Goal: Task Accomplishment & Management: Complete application form

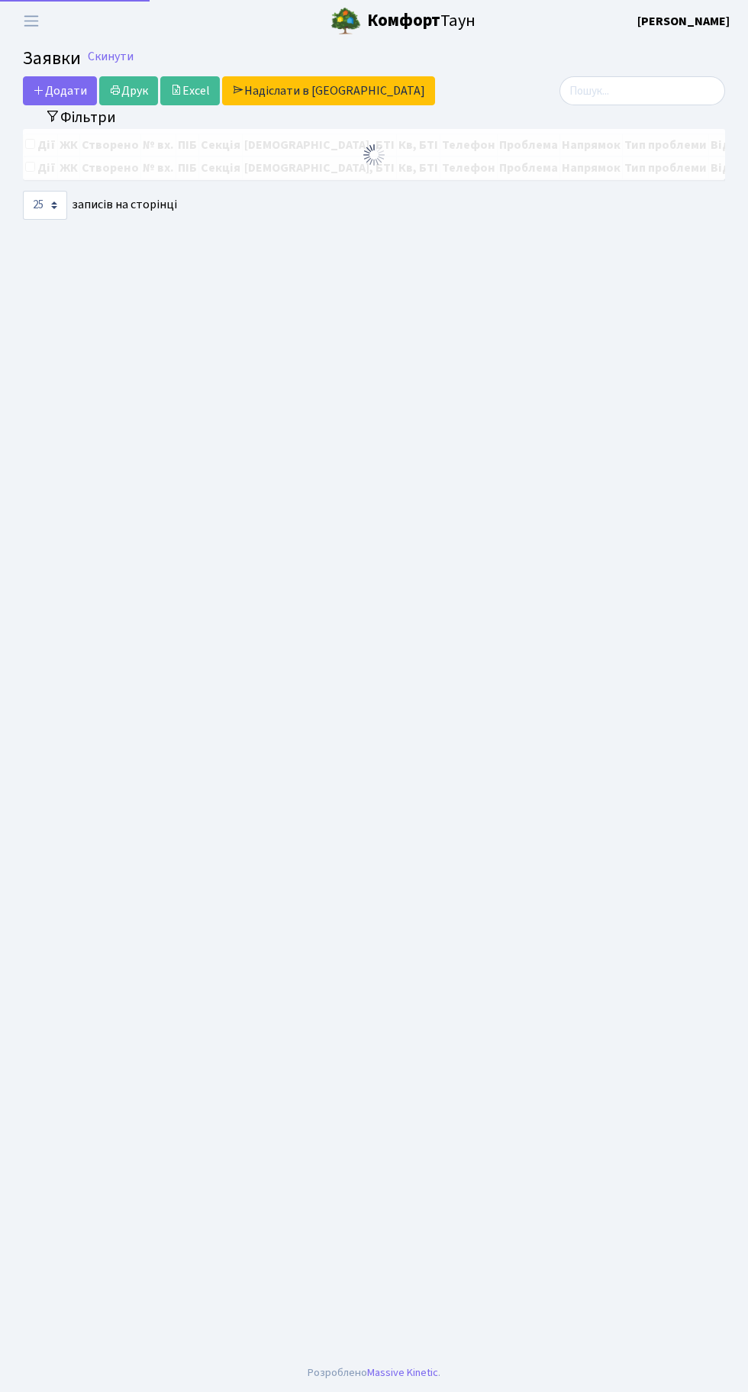
select select "25"
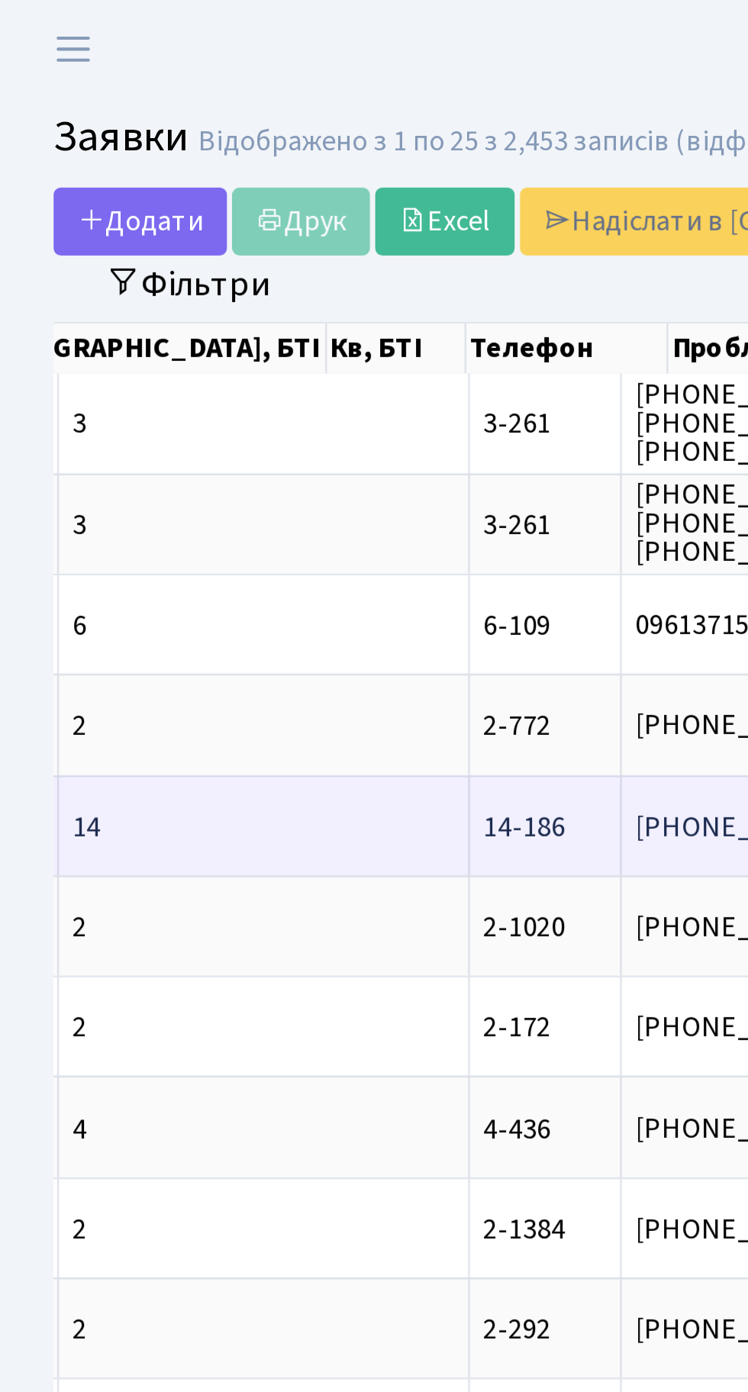
click at [387, 349] on span "Доброго дня! в[...]" at bounding box center [435, 353] width 96 height 17
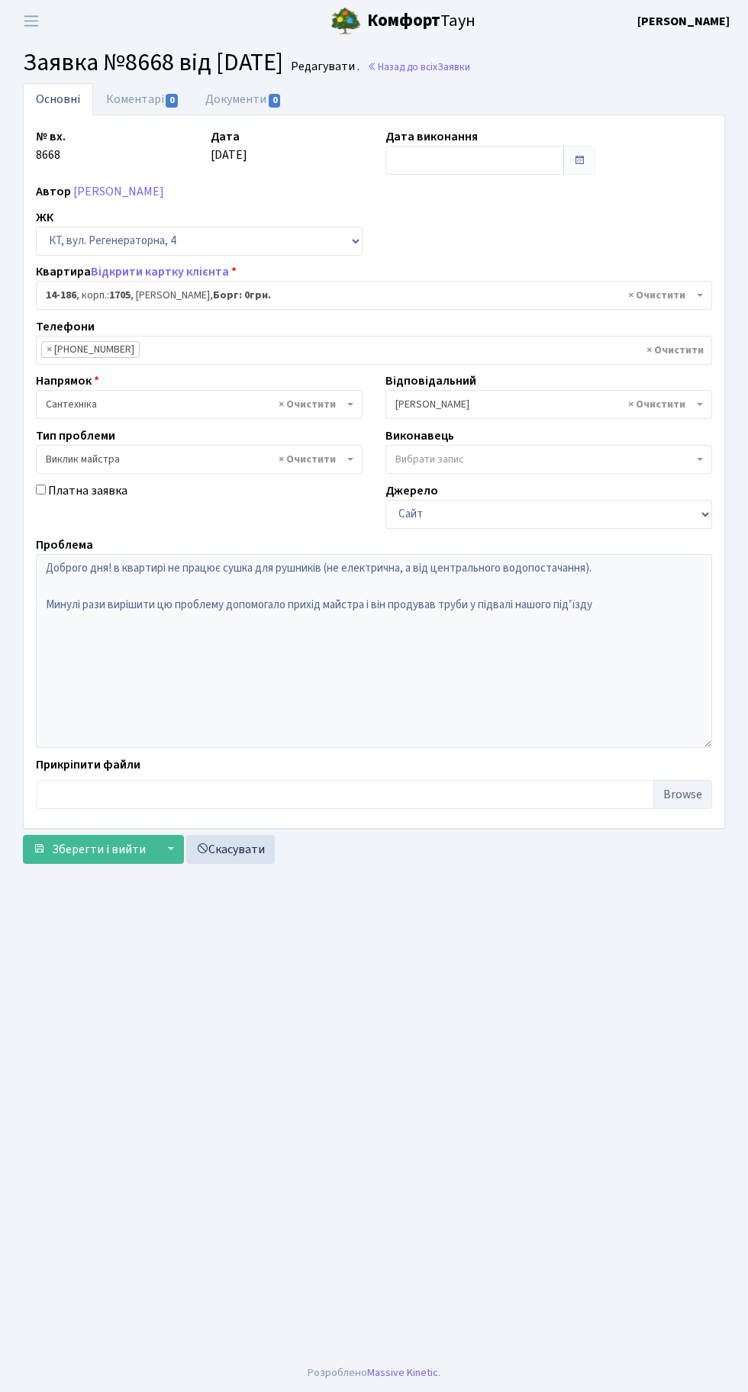
select select "7563"
select select "29"
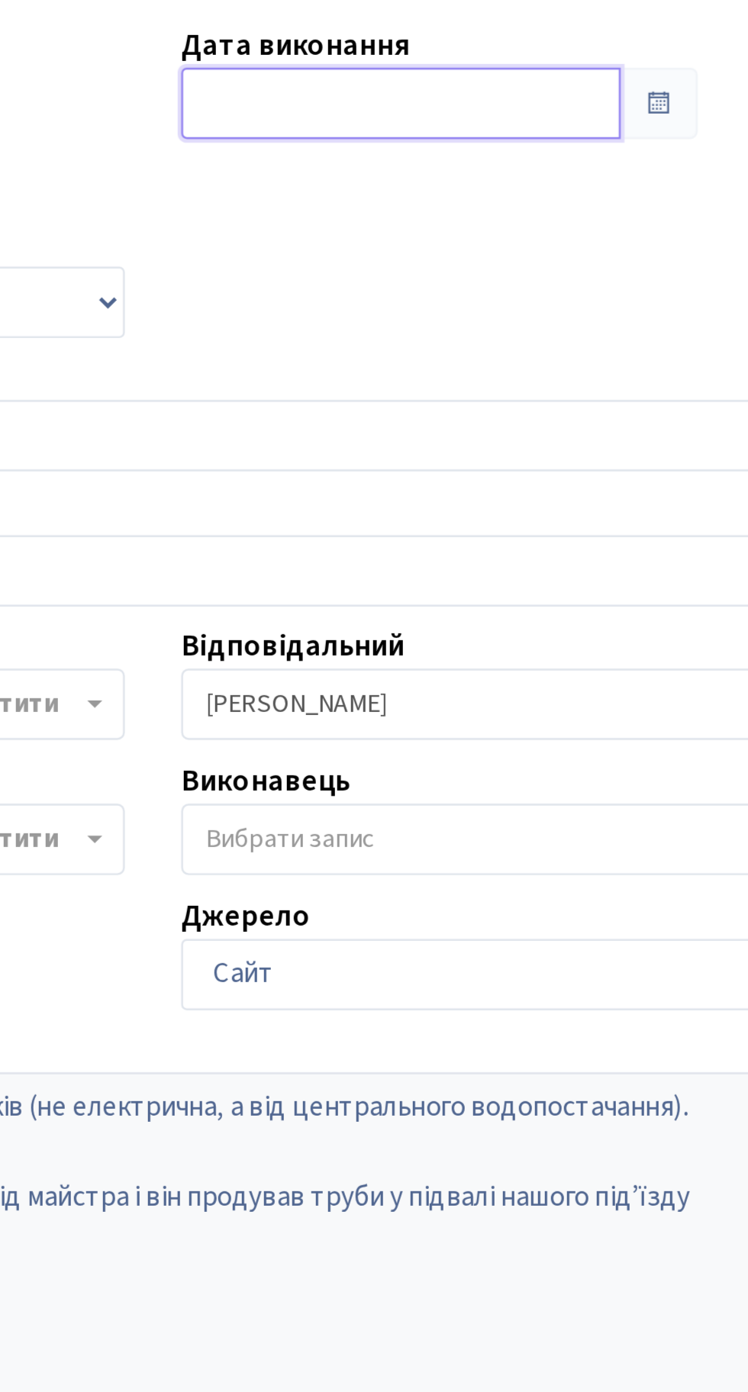
click at [453, 159] on input "text" at bounding box center [474, 160] width 179 height 29
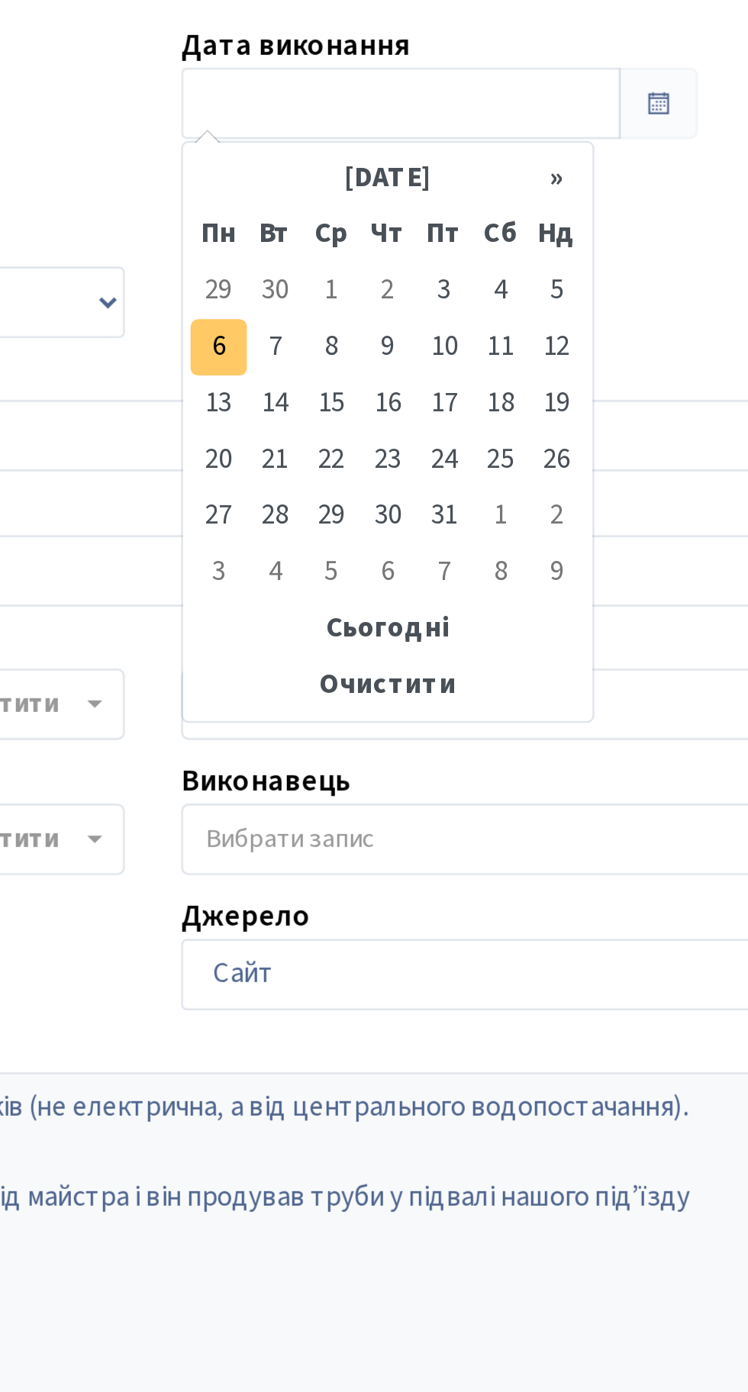
click at [399, 255] on td "6" at bounding box center [400, 259] width 23 height 23
type input "[DATE]"
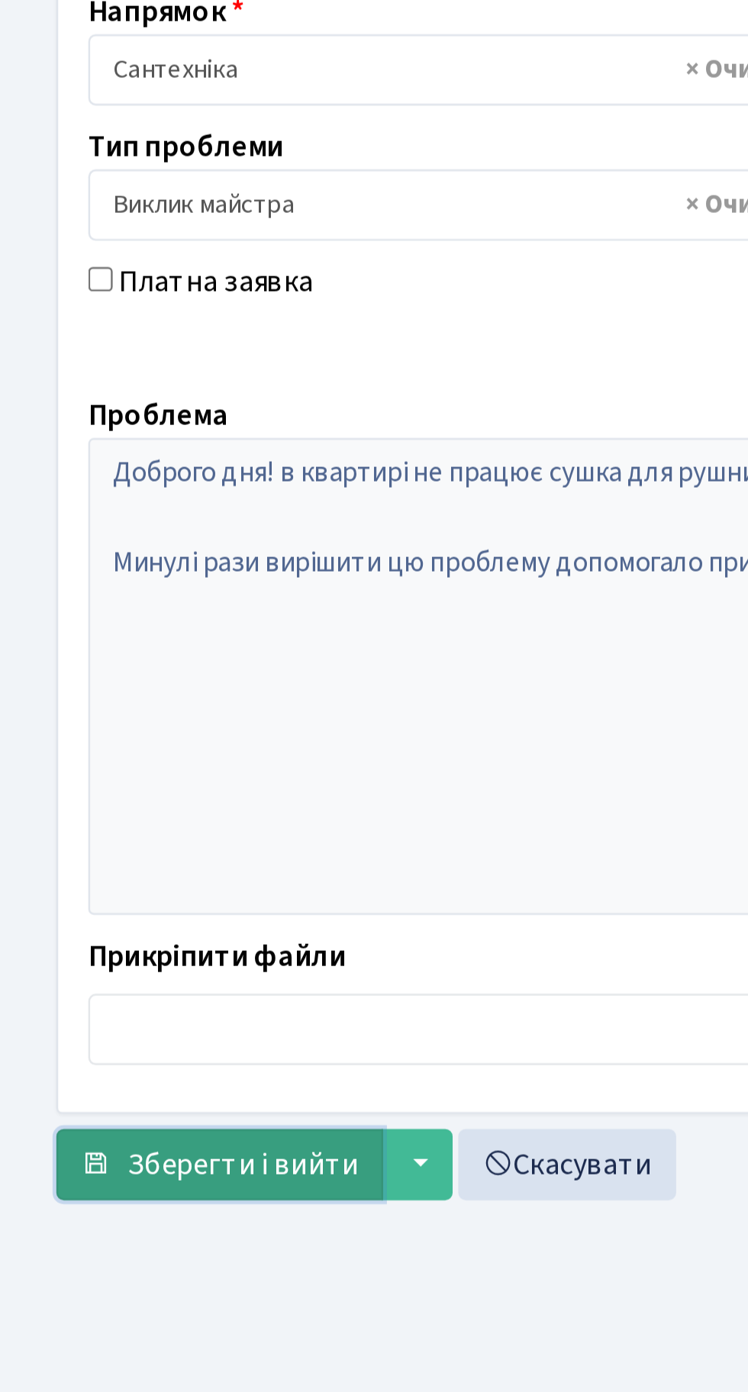
click at [84, 841] on span "Зберегти і вийти" at bounding box center [99, 849] width 94 height 17
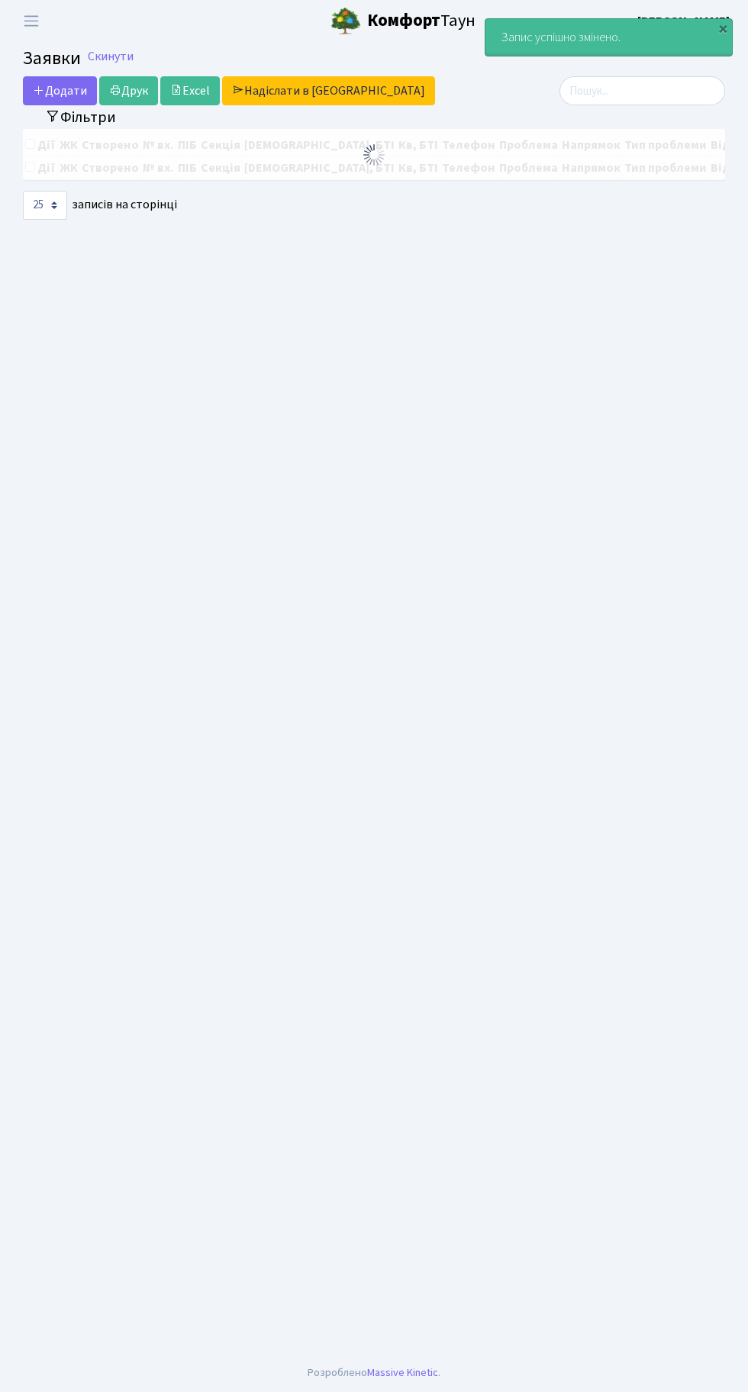
select select "25"
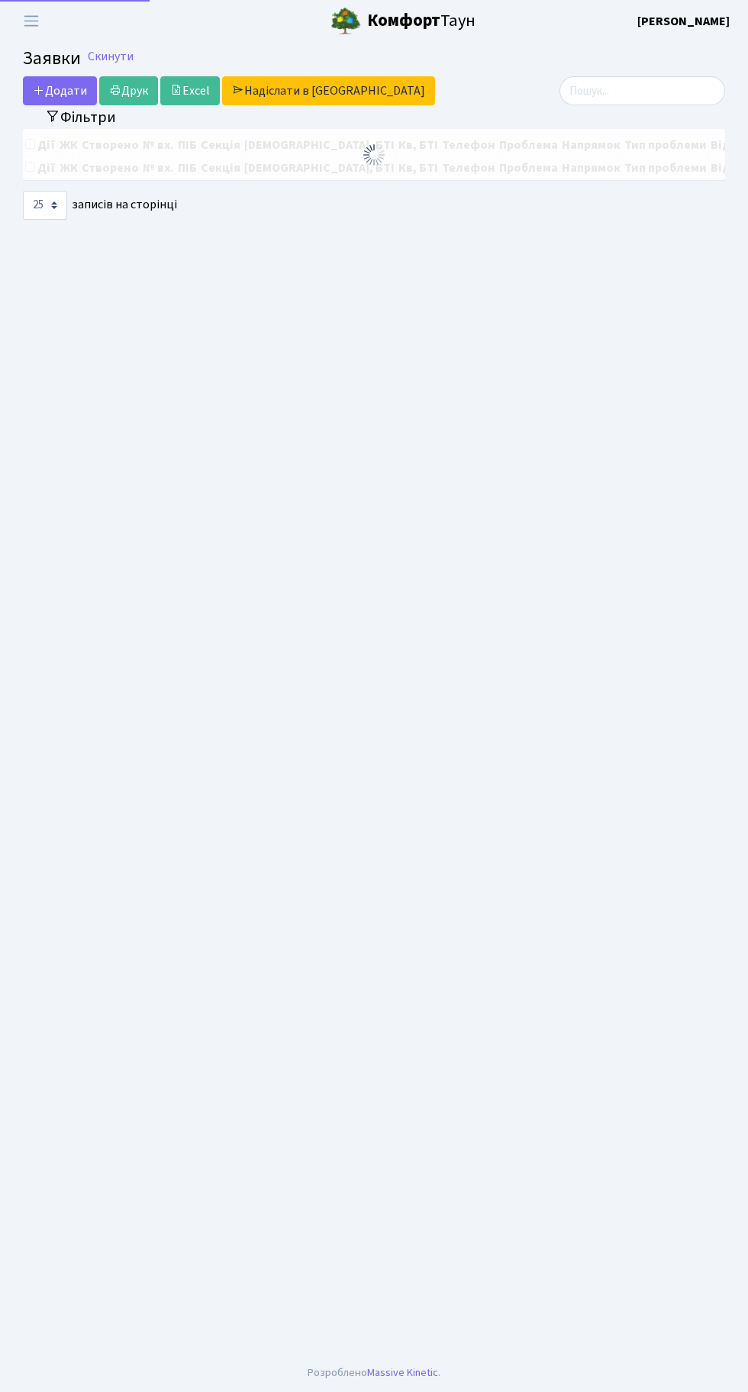
select select "25"
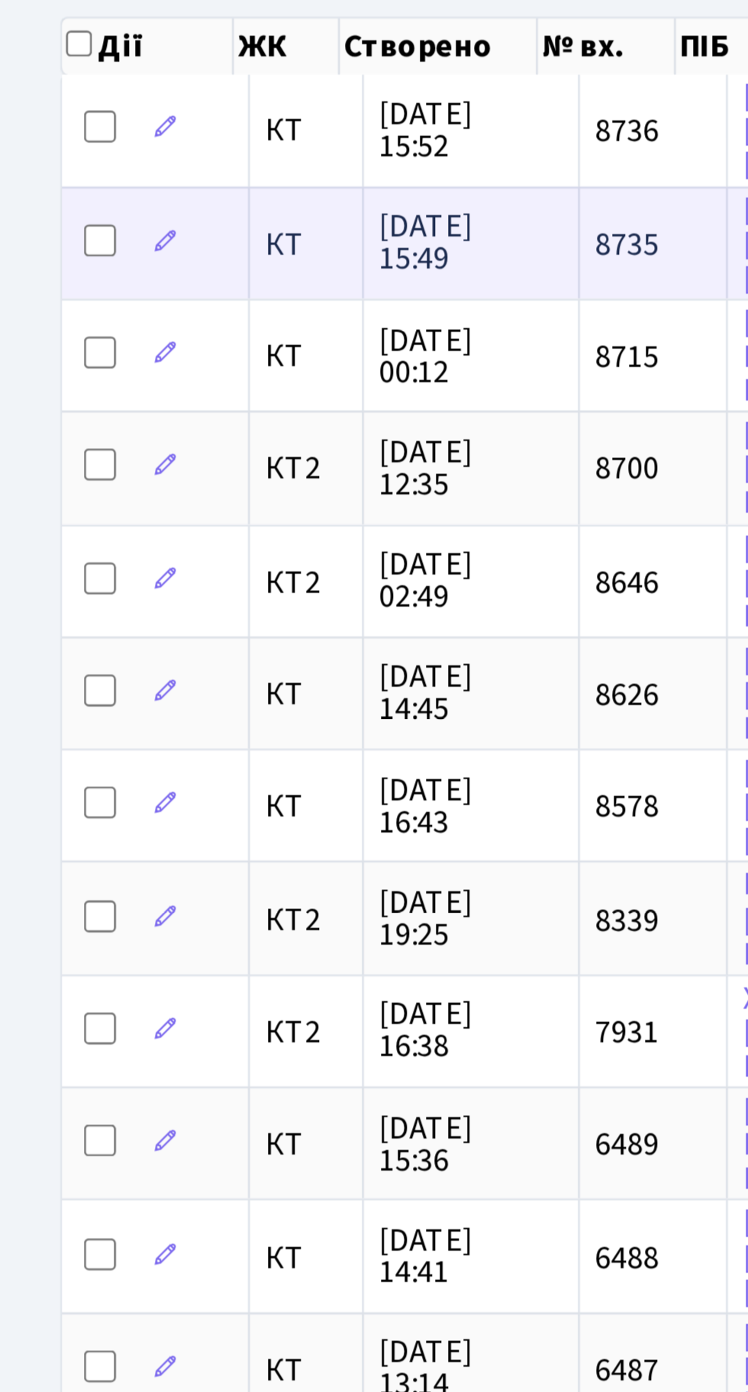
click at [39, 222] on input "checkbox" at bounding box center [38, 223] width 12 height 12
checkbox input "true"
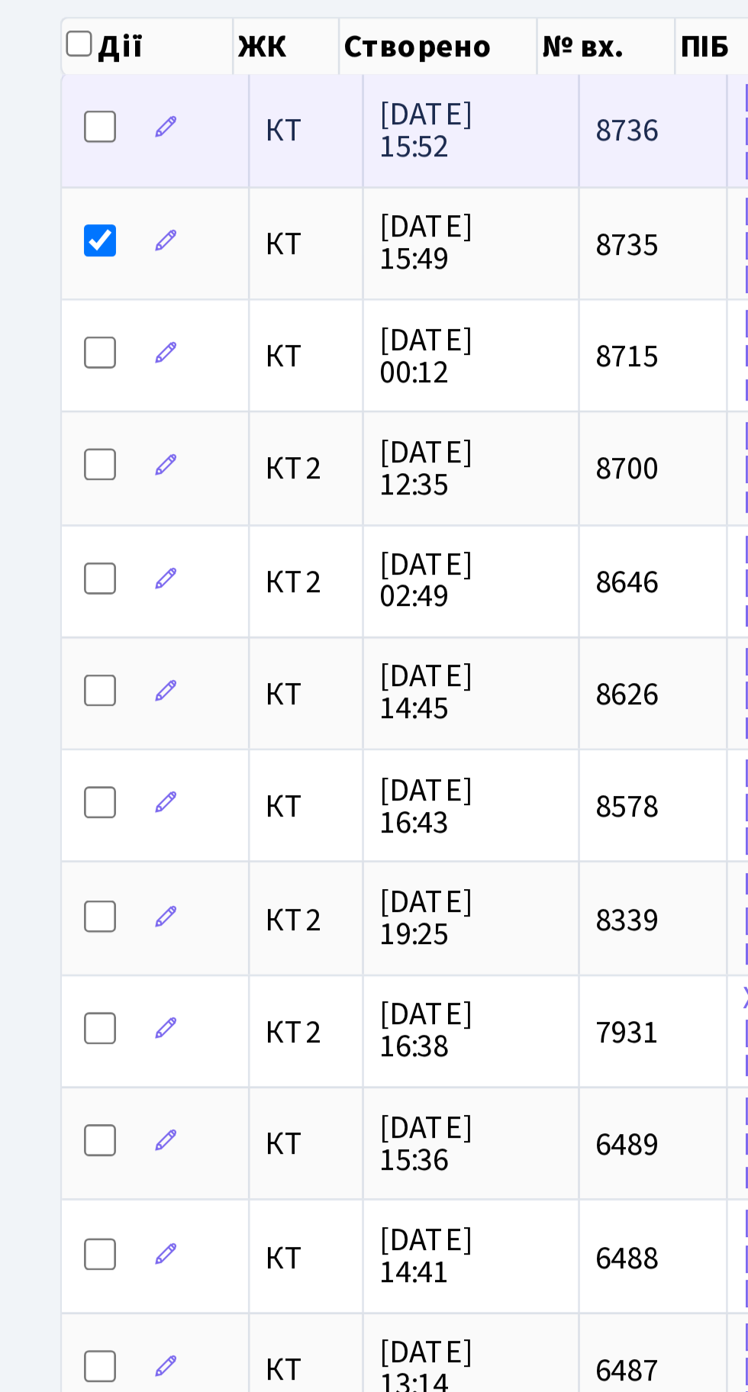
click at [38, 181] on input "checkbox" at bounding box center [38, 179] width 12 height 12
checkbox input "true"
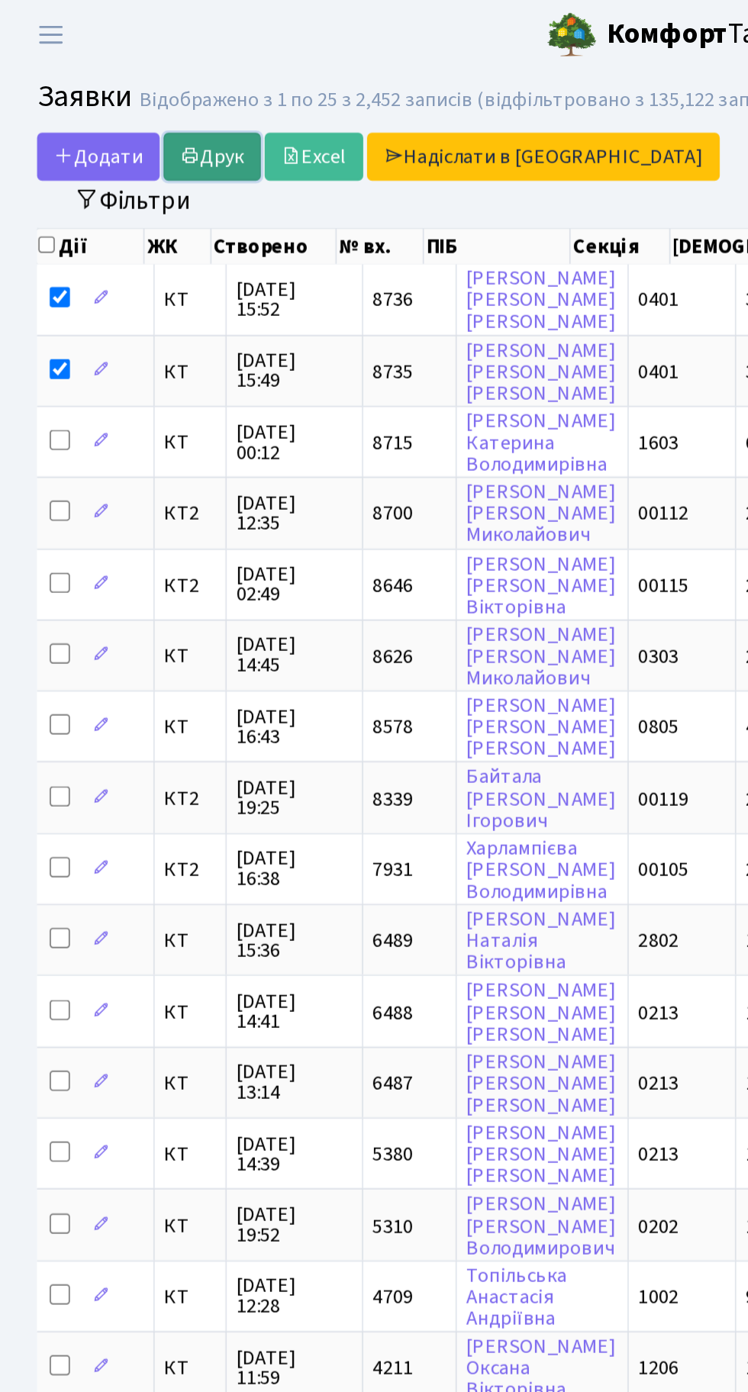
click at [134, 89] on link "Друк" at bounding box center [128, 94] width 59 height 29
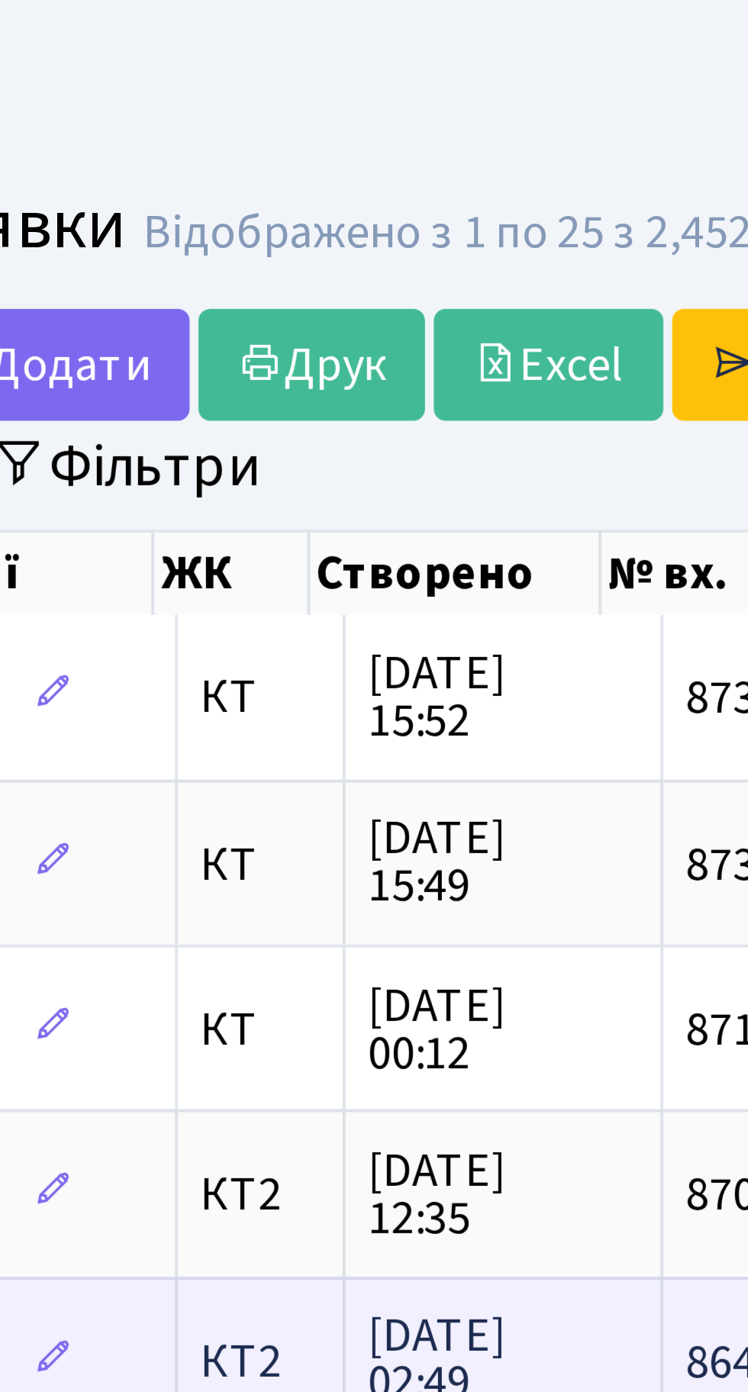
click at [194, 336] on td "03.10.2025 02:49" at bounding box center [178, 352] width 82 height 43
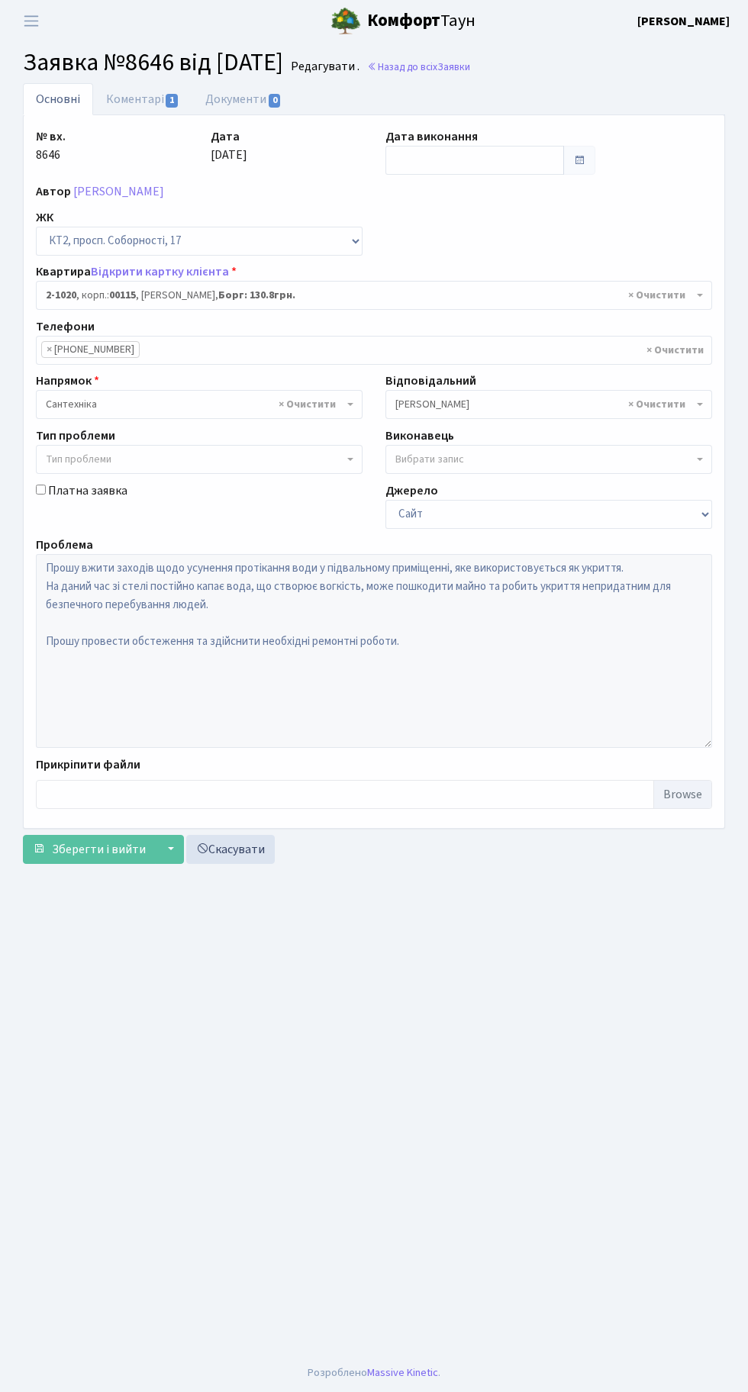
select select "12631"
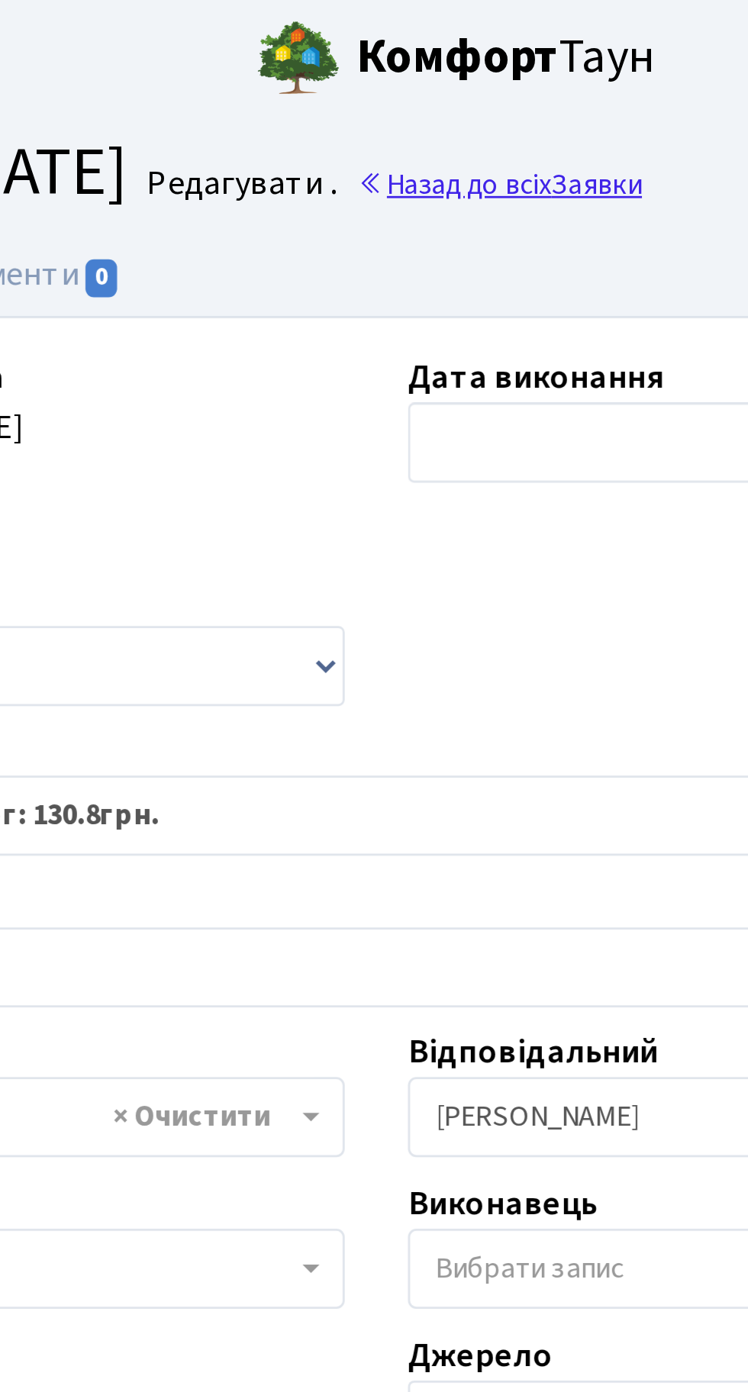
click at [444, 70] on link "Назад до всіх Заявки" at bounding box center [418, 67] width 103 height 14
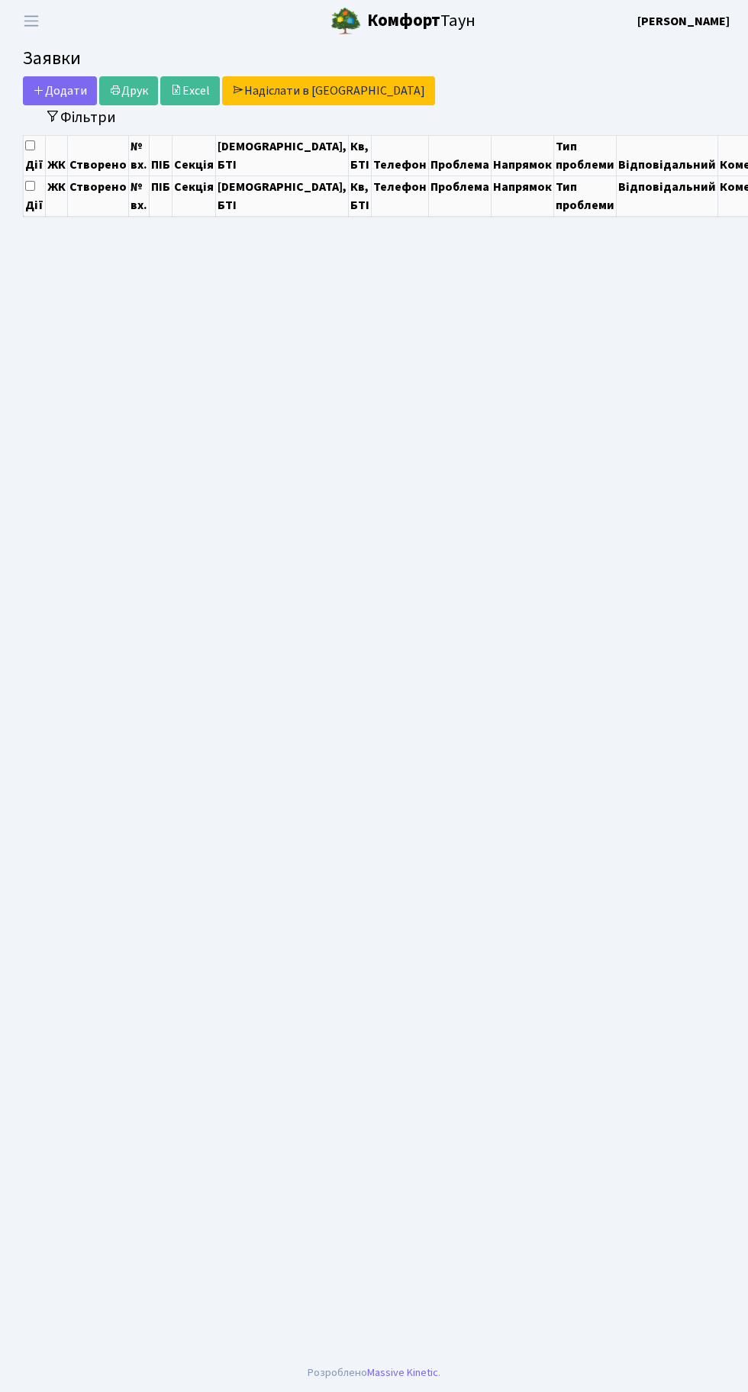
select select "25"
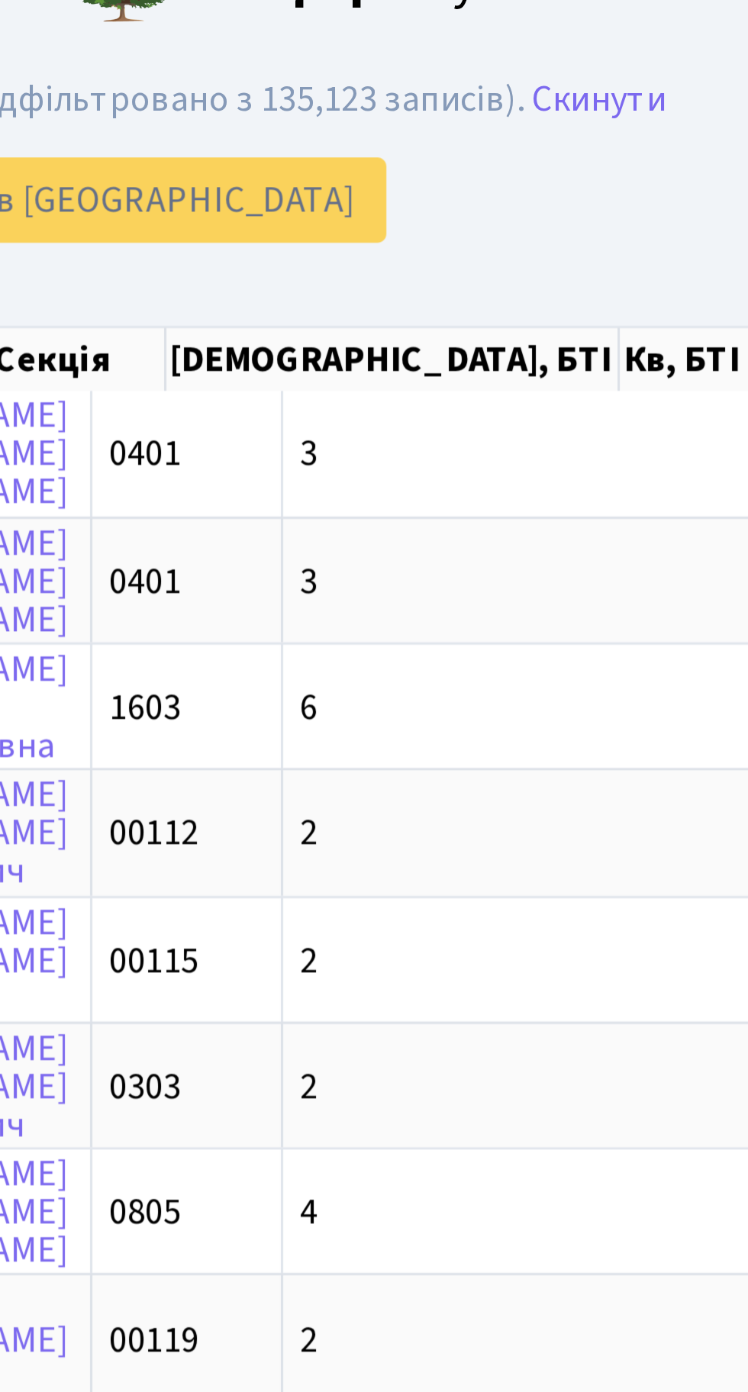
scroll to position [0, 47]
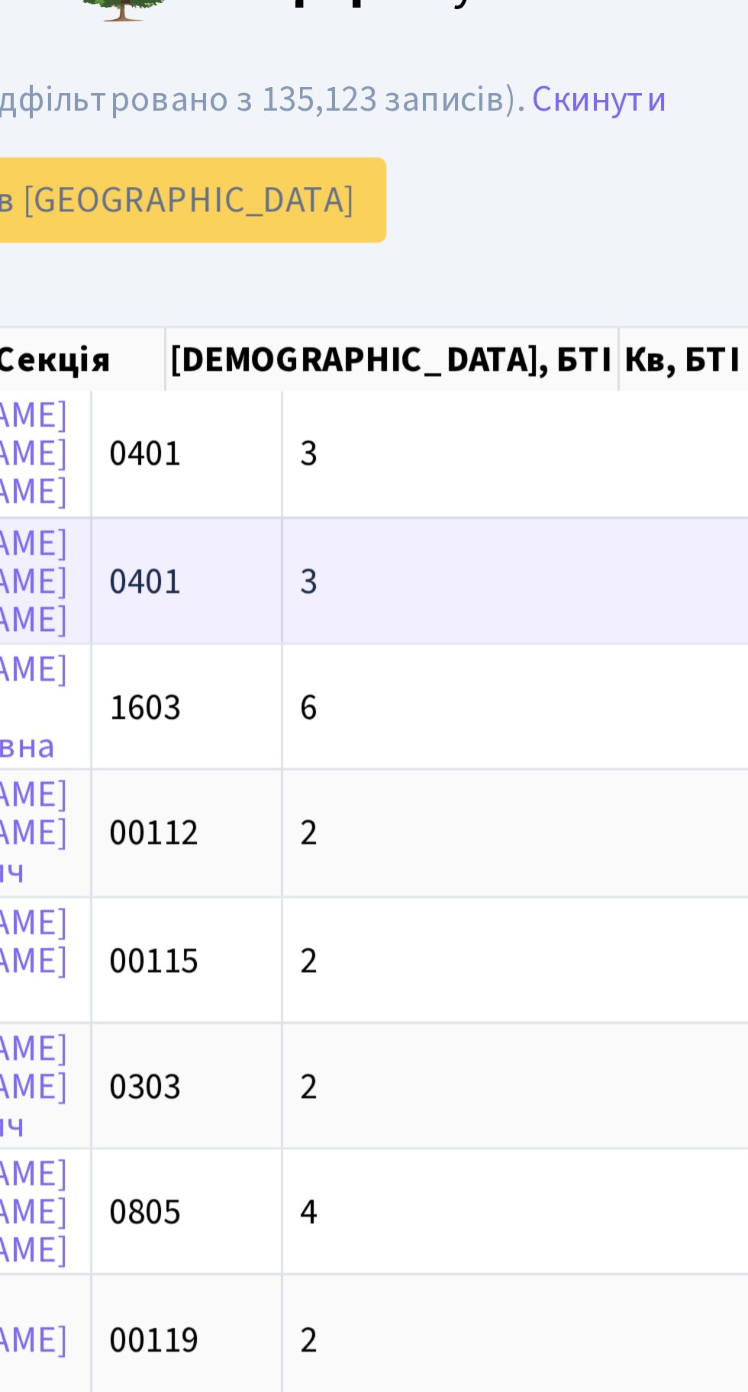
click at [575, 222] on td "3-261" at bounding box center [607, 223] width 65 height 43
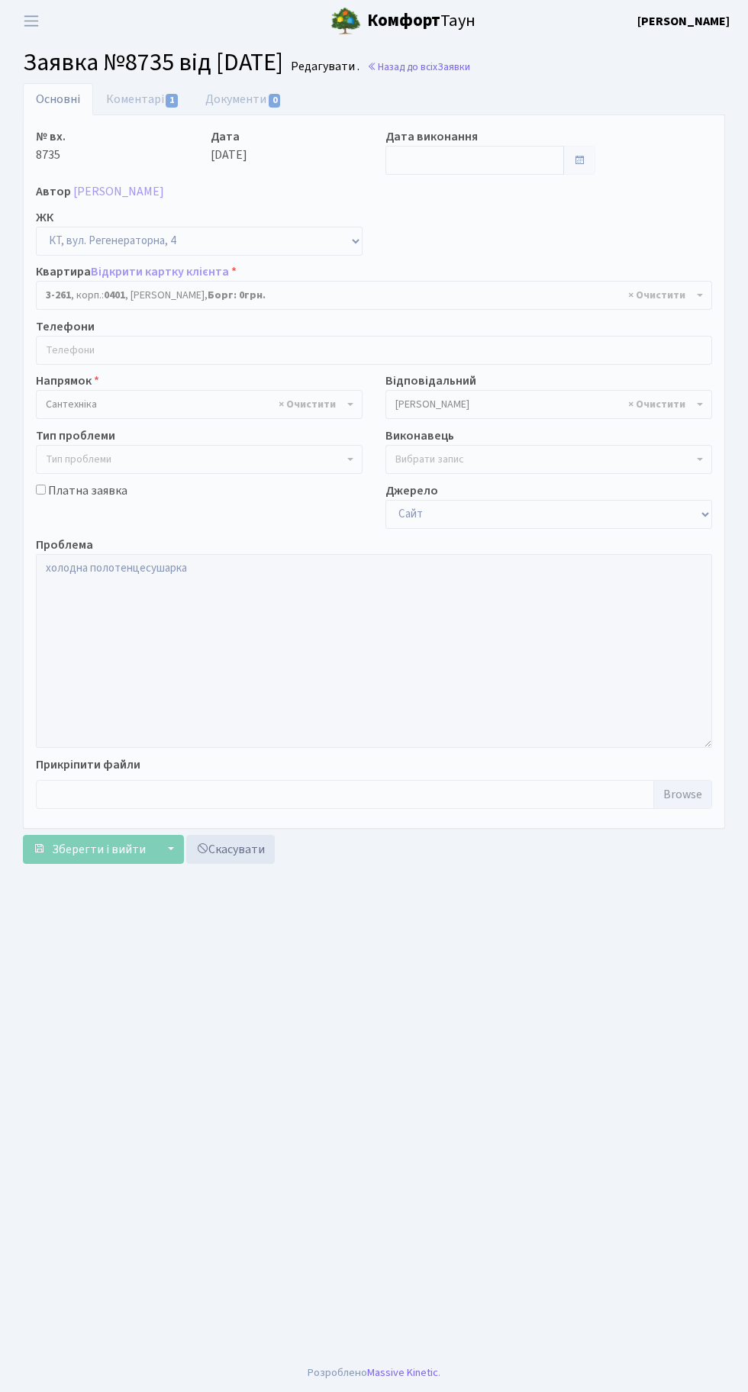
select select "754"
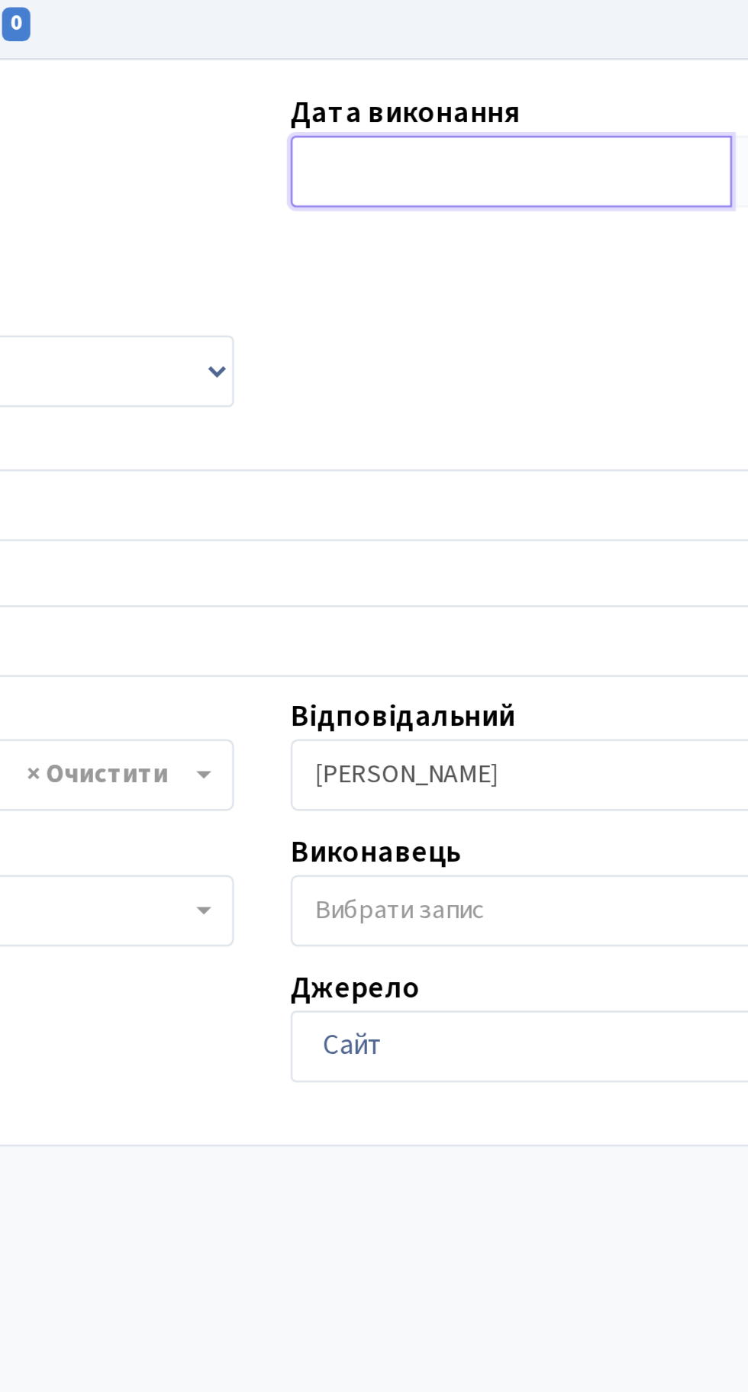
click at [437, 153] on input "text" at bounding box center [474, 160] width 179 height 29
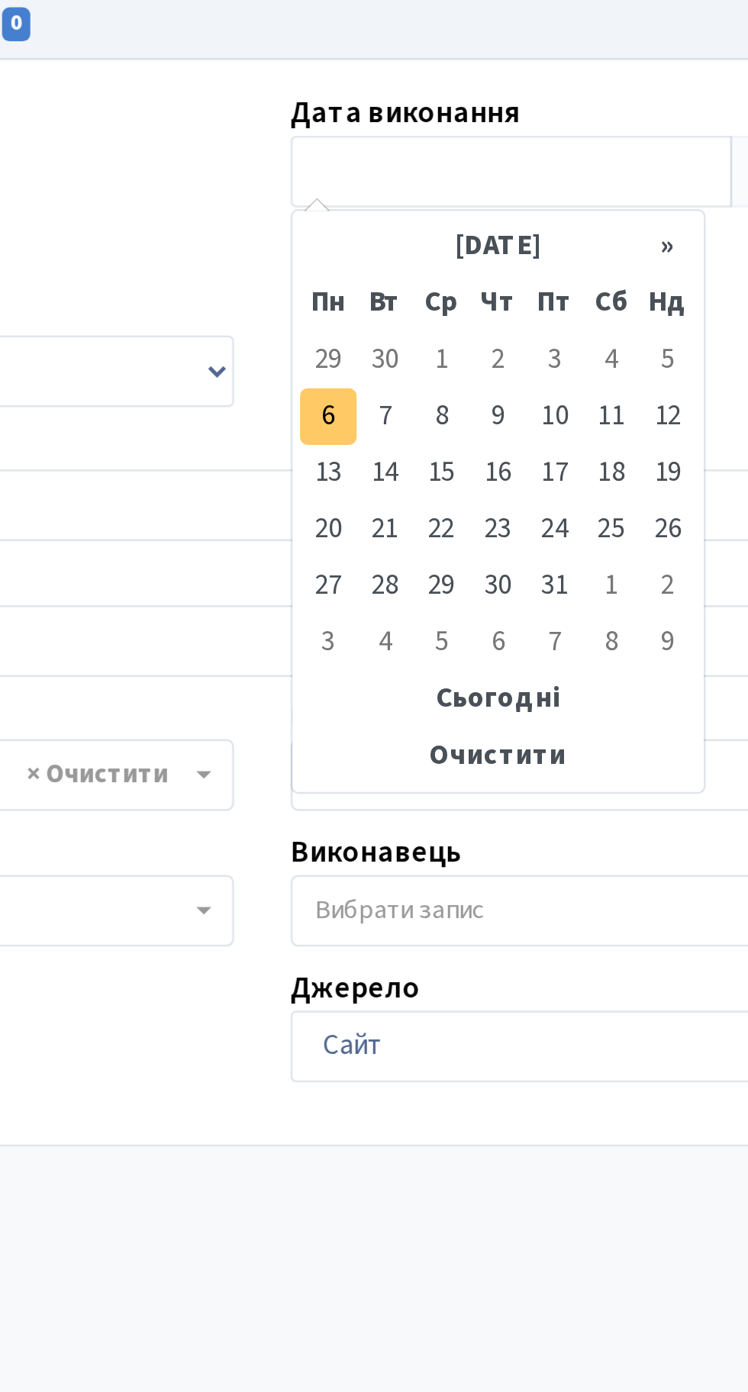
click at [401, 263] on td "6" at bounding box center [400, 259] width 23 height 23
type input "[DATE]"
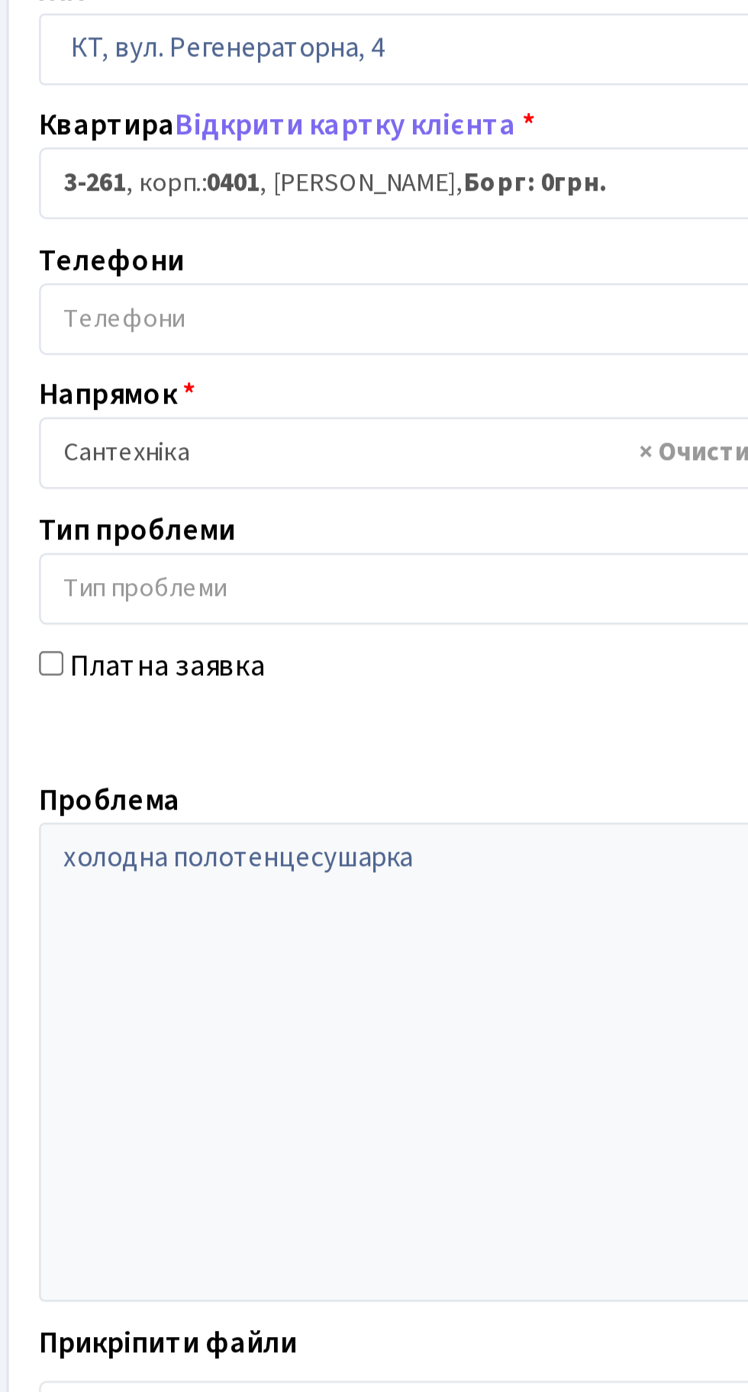
click at [110, 850] on span "Зберегти і вийти" at bounding box center [99, 849] width 94 height 17
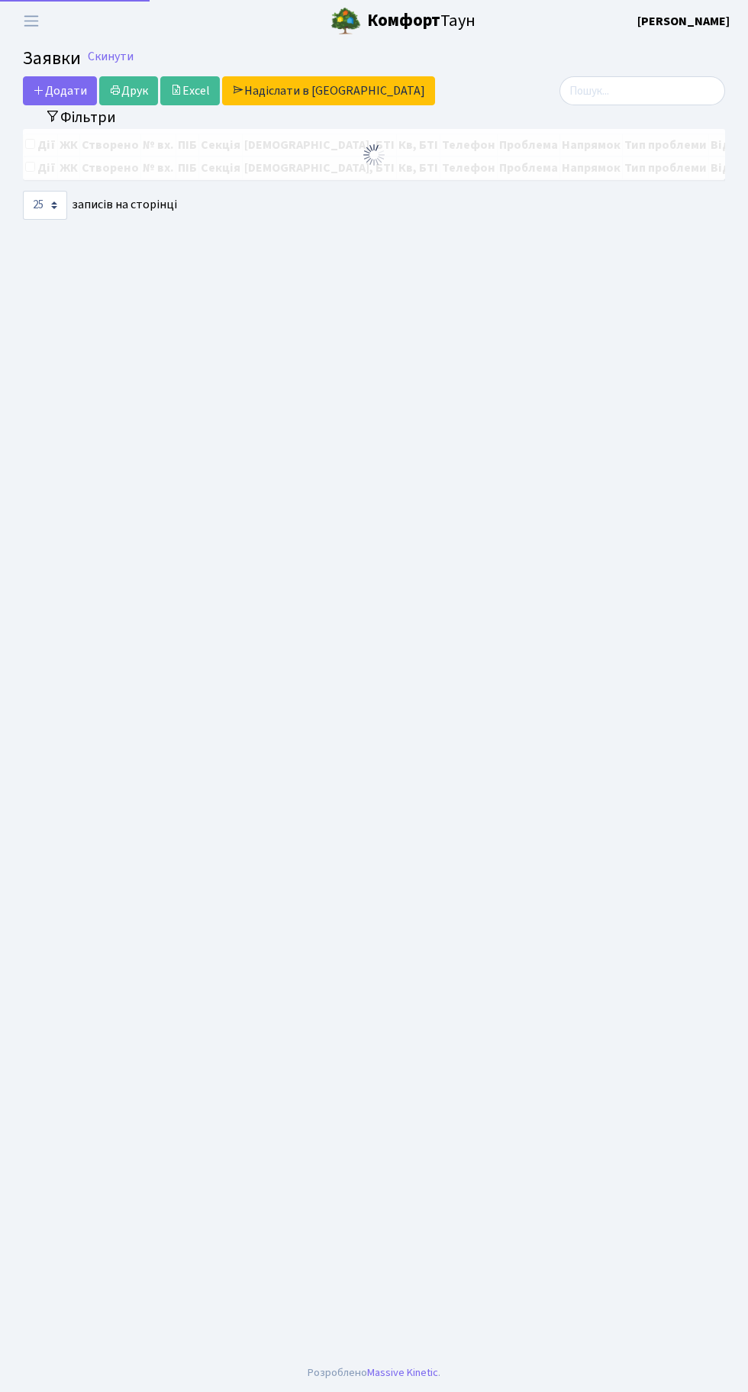
select select "25"
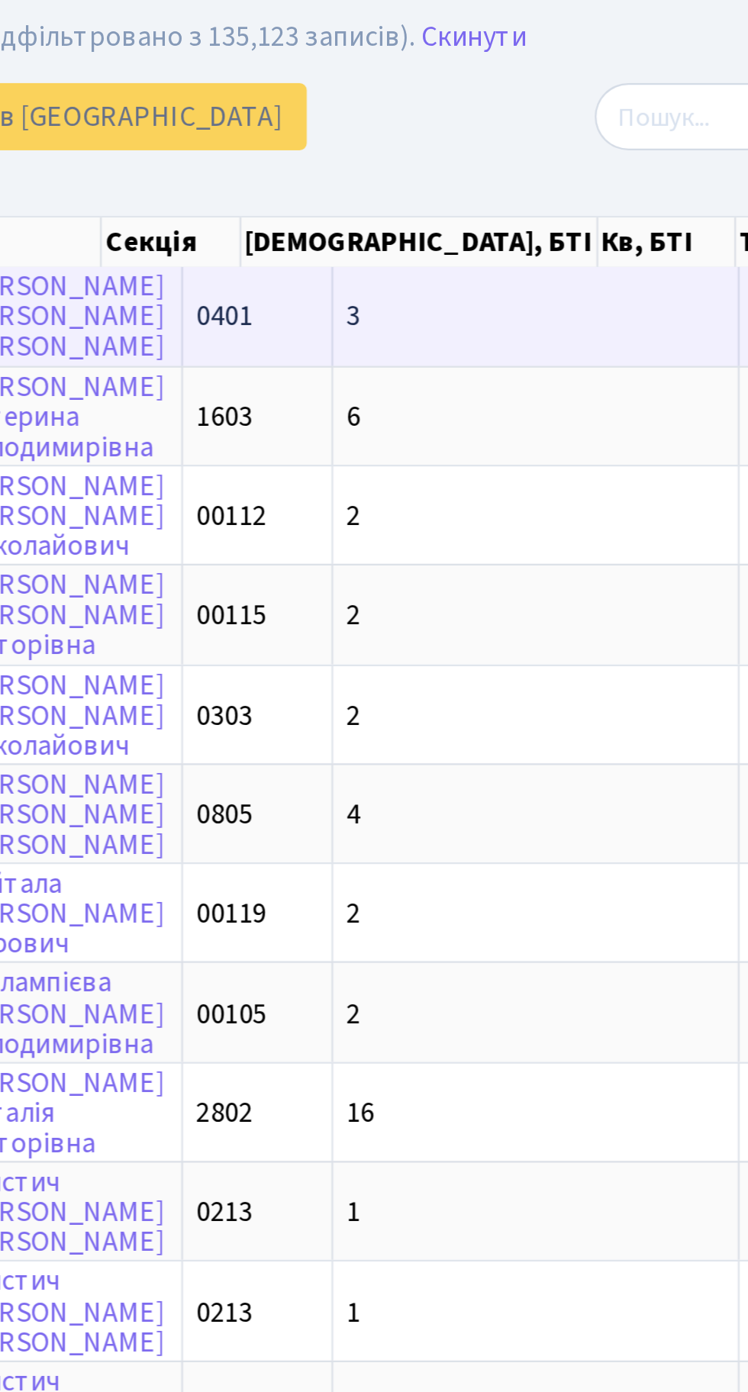
click at [474, 179] on td "3" at bounding box center [534, 180] width 176 height 42
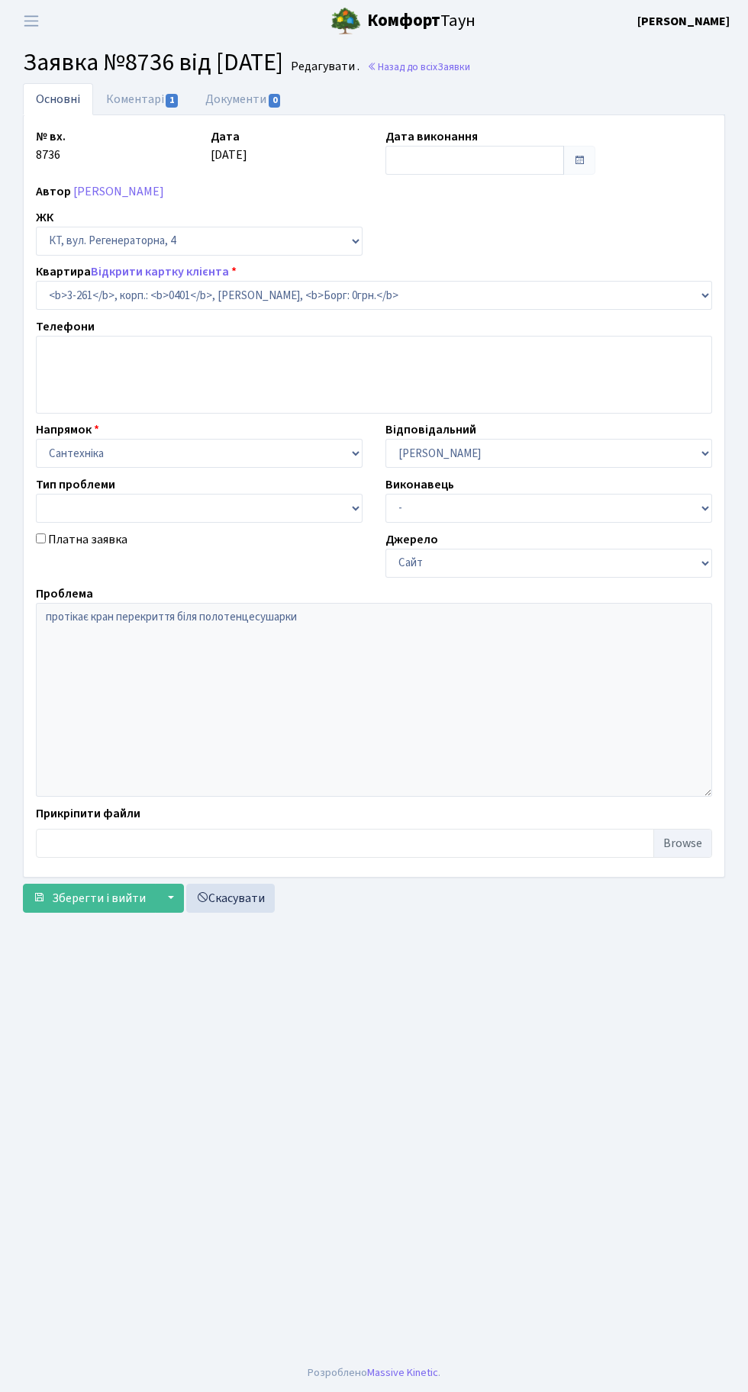
select select "754"
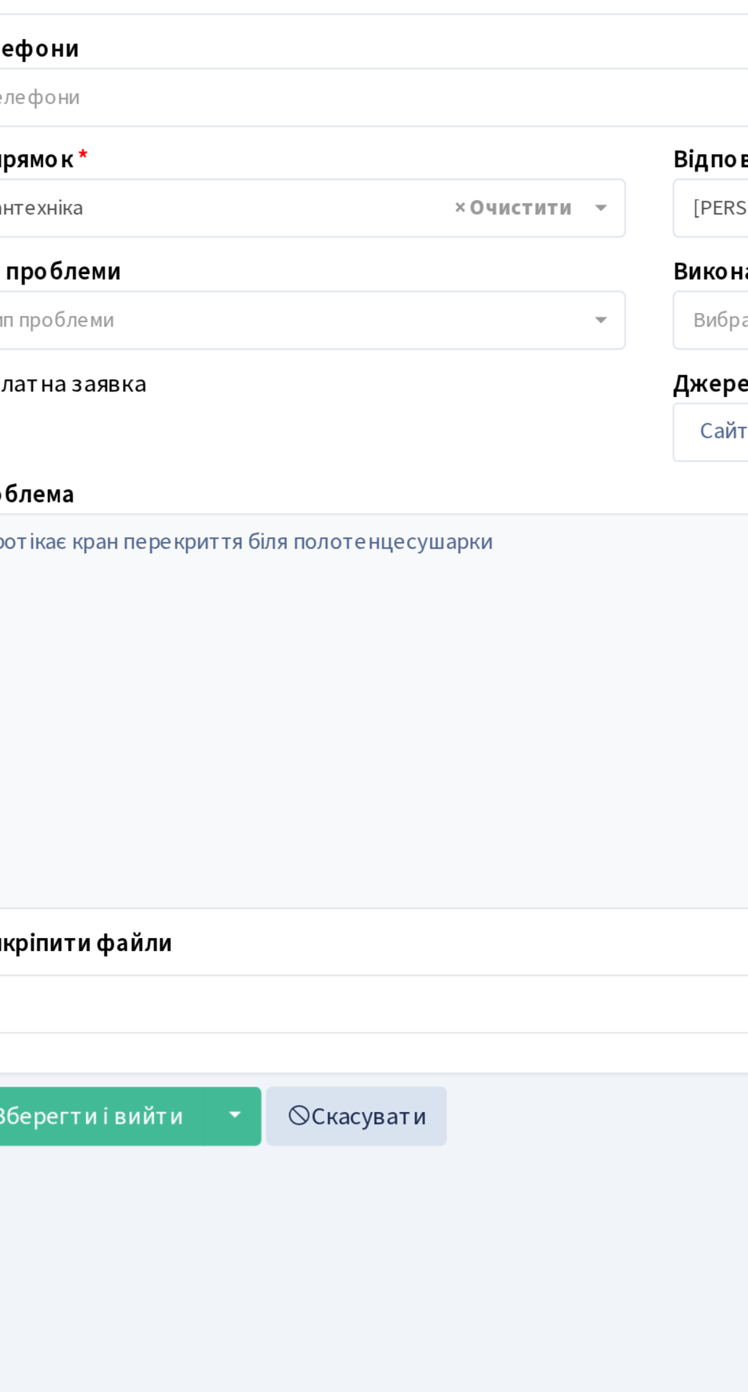
scroll to position [11, 0]
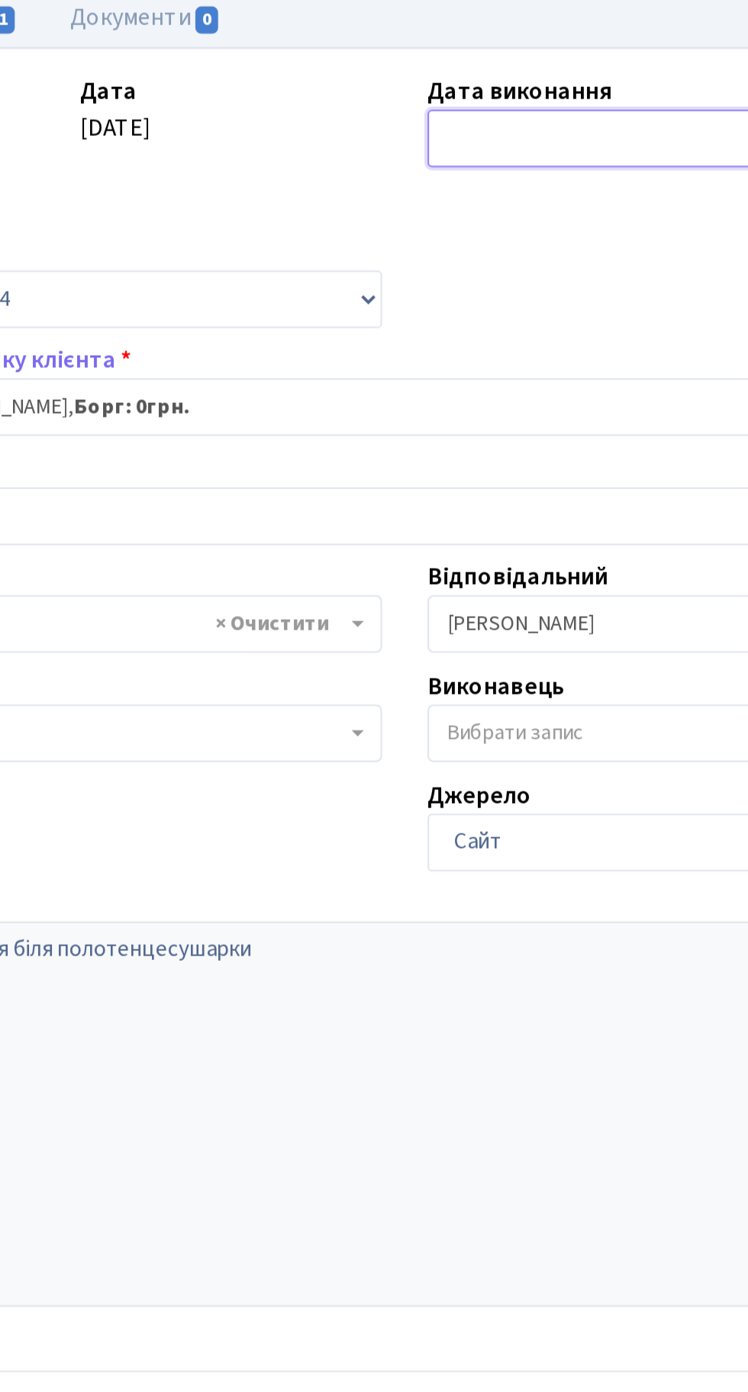
click at [449, 151] on input "text" at bounding box center [474, 160] width 179 height 29
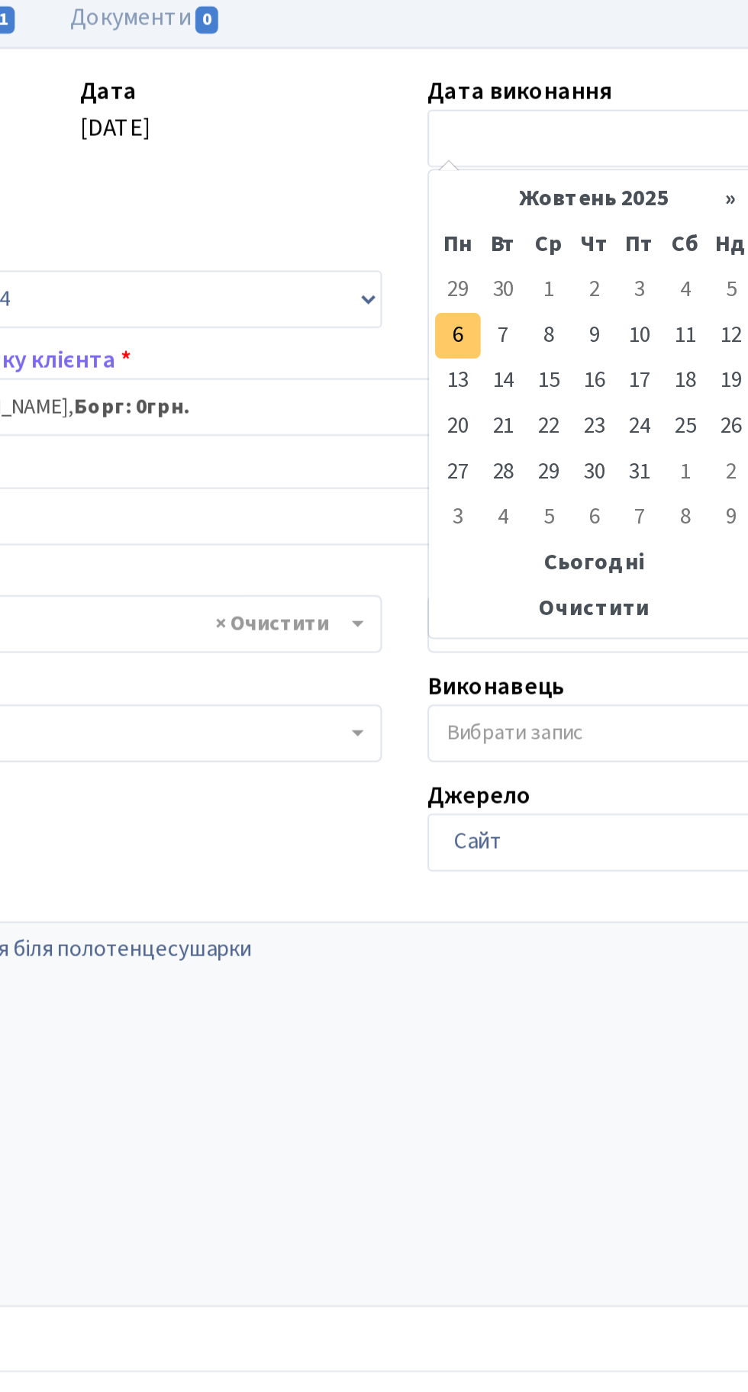
click at [401, 248] on td "6" at bounding box center [400, 259] width 23 height 23
type input "[DATE]"
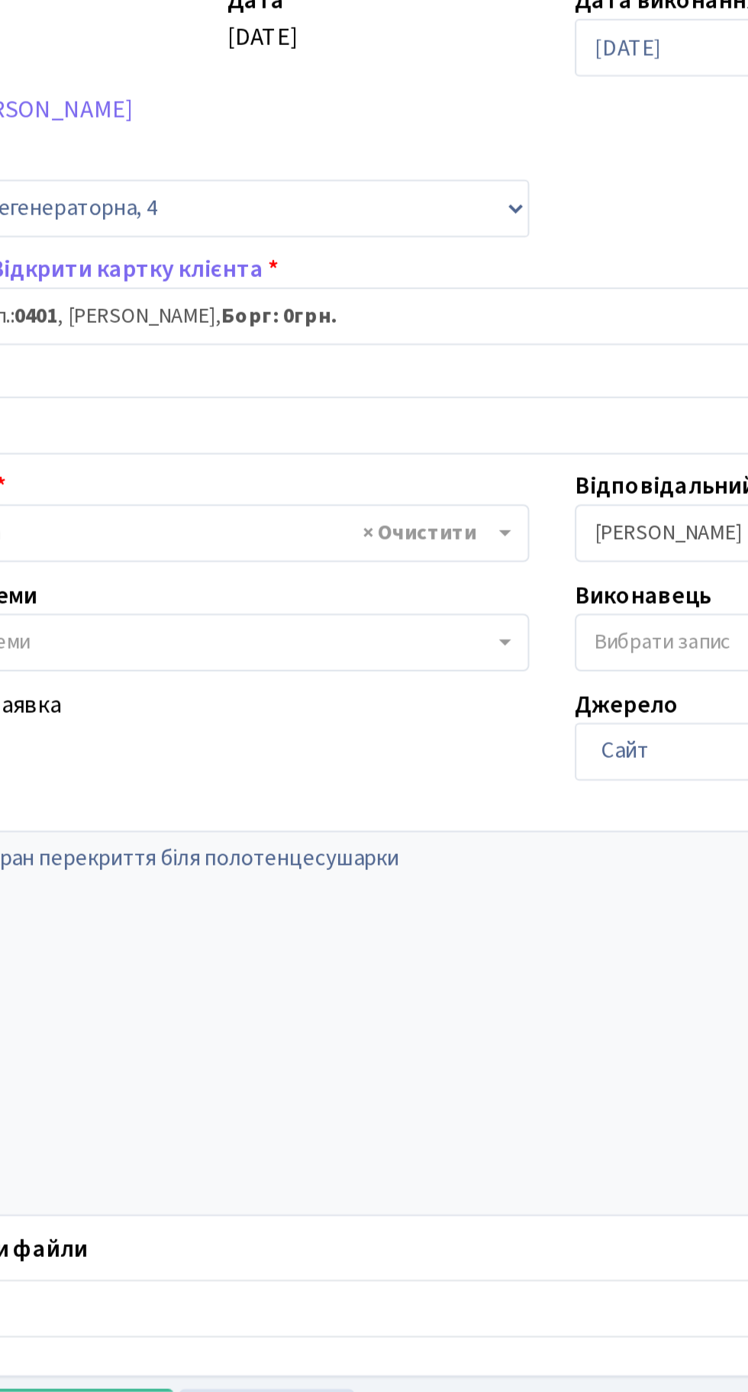
scroll to position [0, 0]
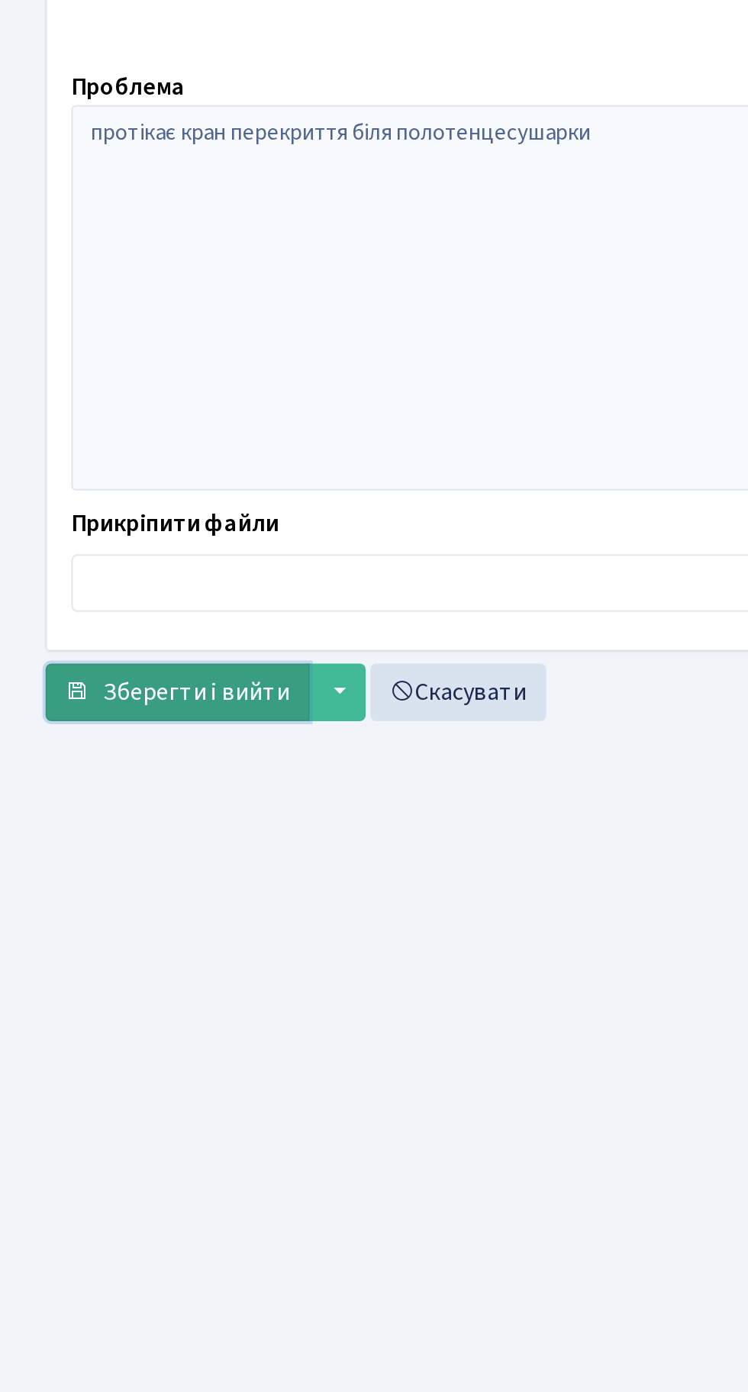
click at [95, 841] on span "Зберегти і вийти" at bounding box center [99, 849] width 94 height 17
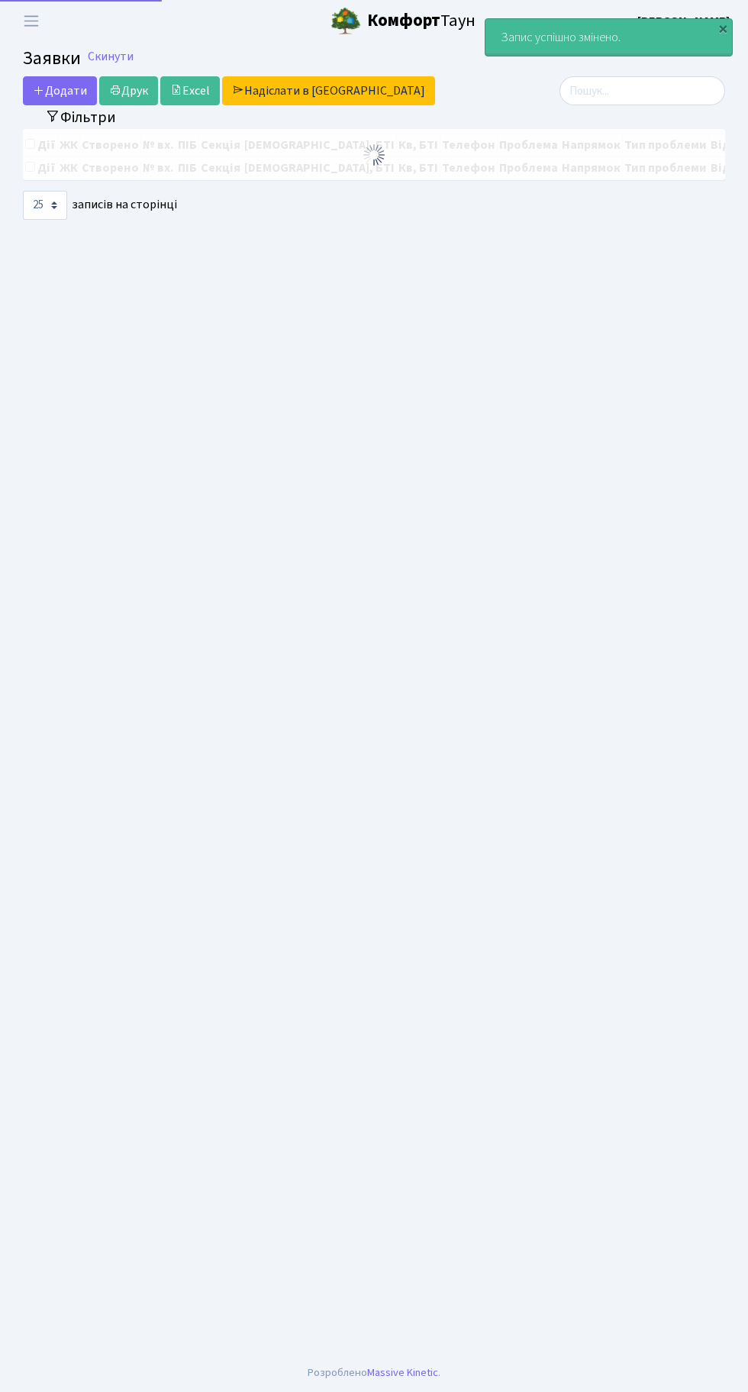
select select "25"
